Goal: Task Accomplishment & Management: Use online tool/utility

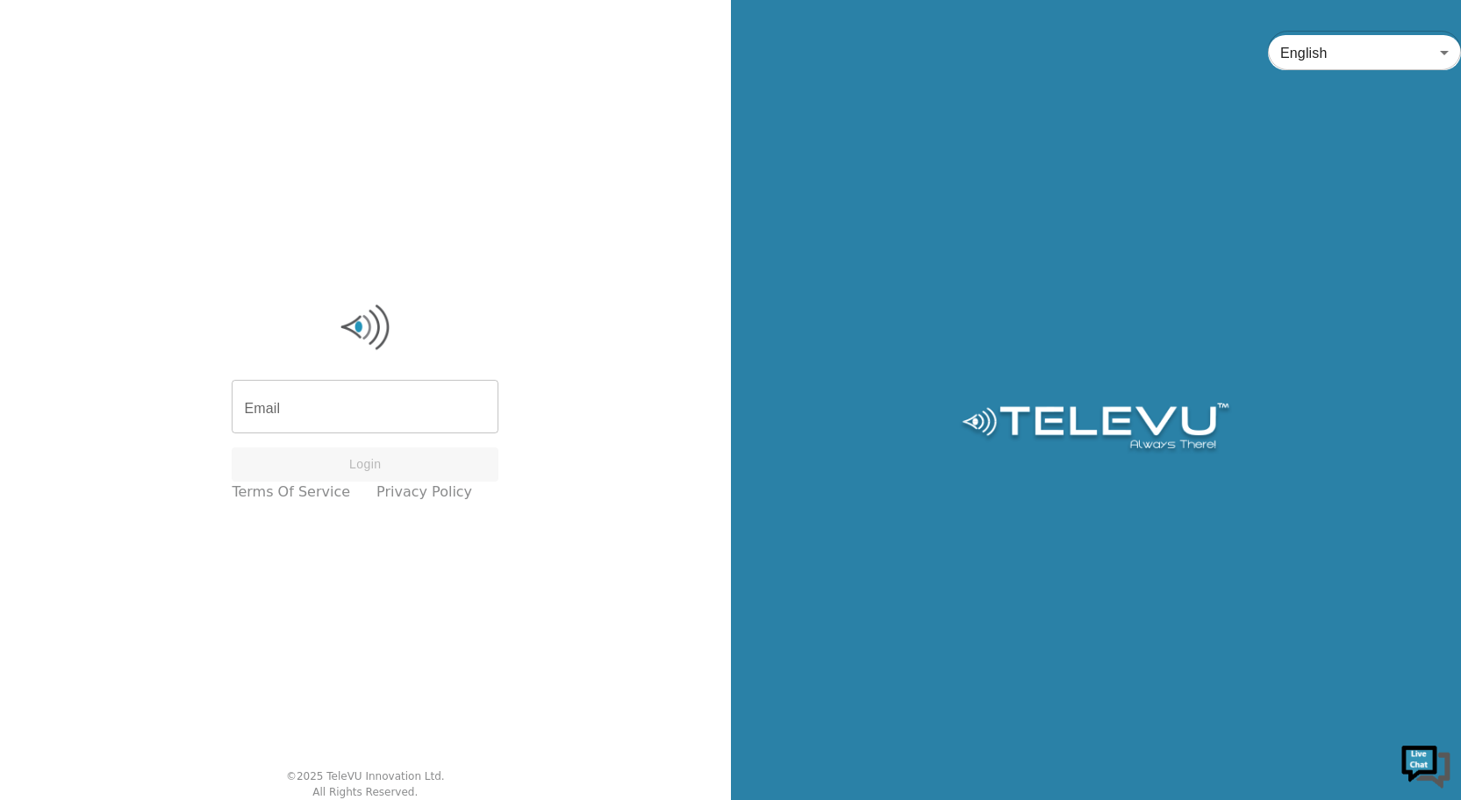
click at [315, 415] on input "Email" at bounding box center [365, 408] width 267 height 49
click at [311, 424] on input "Email" at bounding box center [365, 408] width 267 height 49
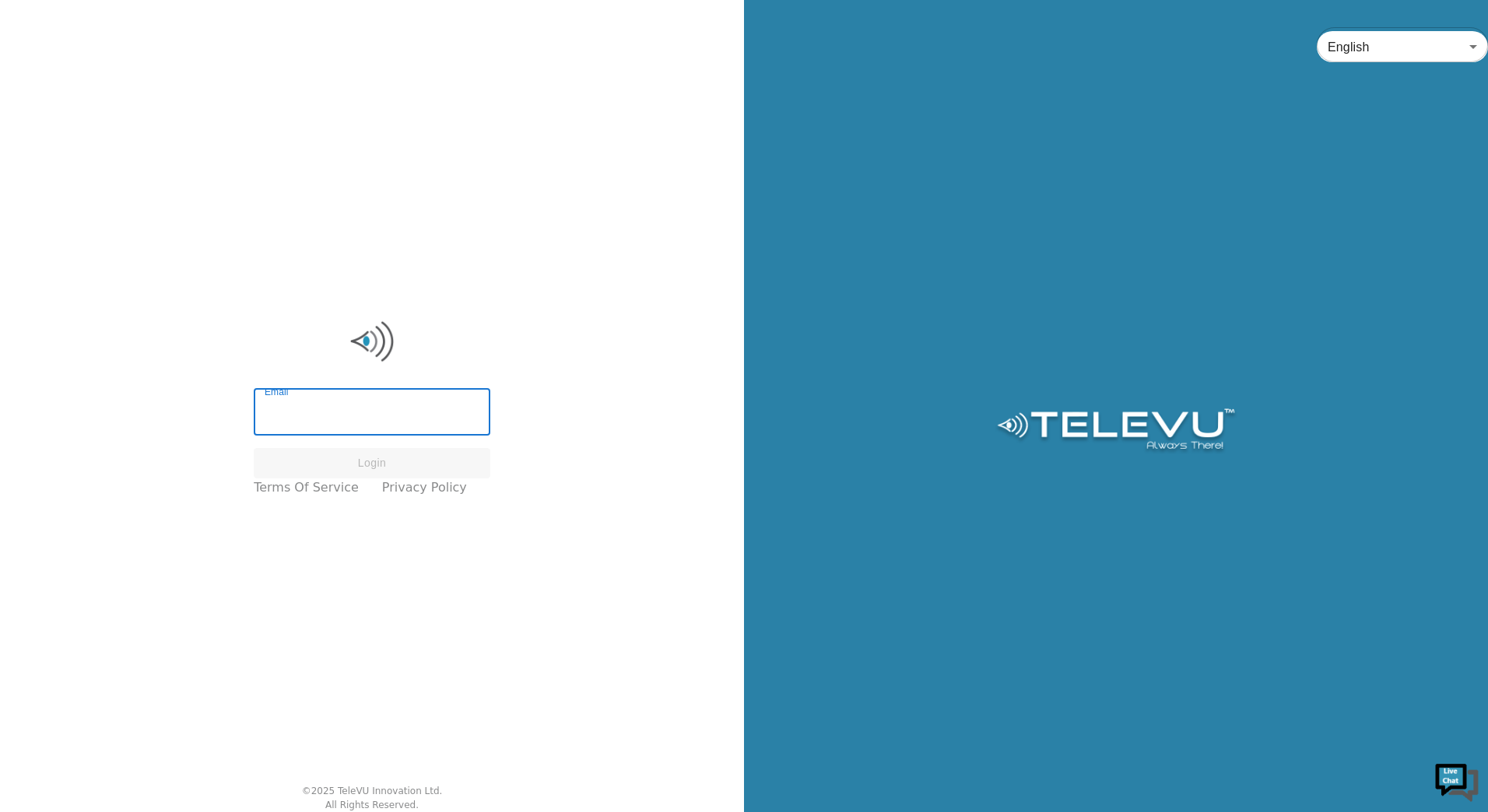
click at [324, 423] on input "Email" at bounding box center [372, 413] width 237 height 43
click at [300, 412] on input "Email" at bounding box center [372, 413] width 237 height 43
type input "[PERSON_NAME][EMAIL_ADDRESS][PERSON_NAME][DOMAIN_NAME]"
click at [381, 452] on button "Login" at bounding box center [372, 463] width 237 height 30
